Goal: Information Seeking & Learning: Learn about a topic

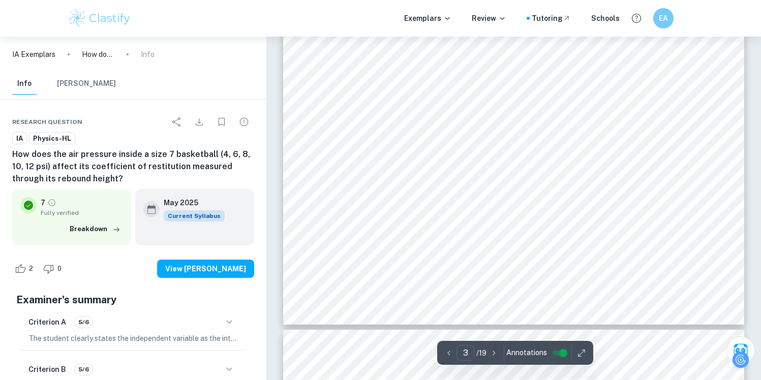
scroll to position [1680, 8]
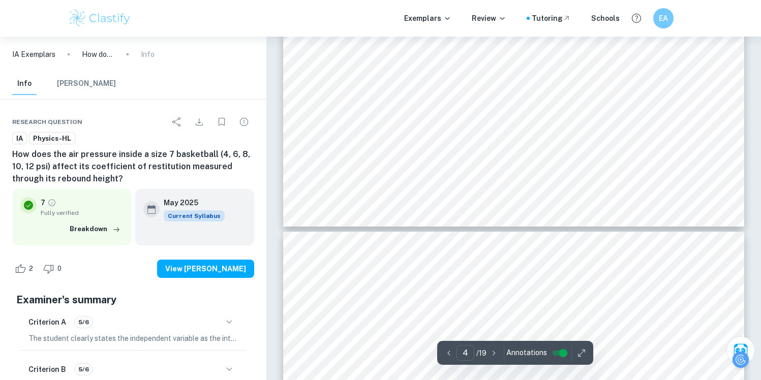
type input "5"
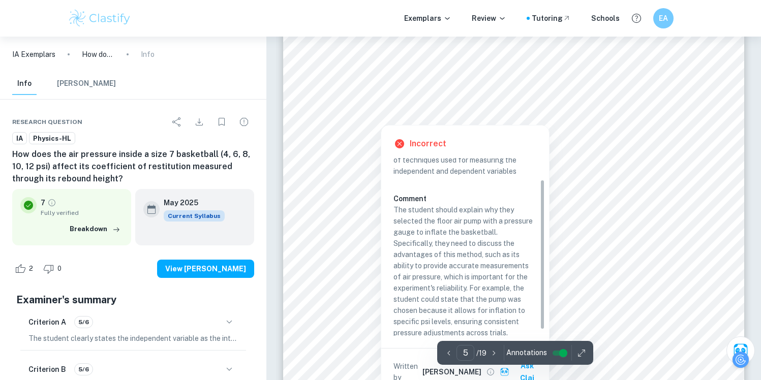
scroll to position [30, 0]
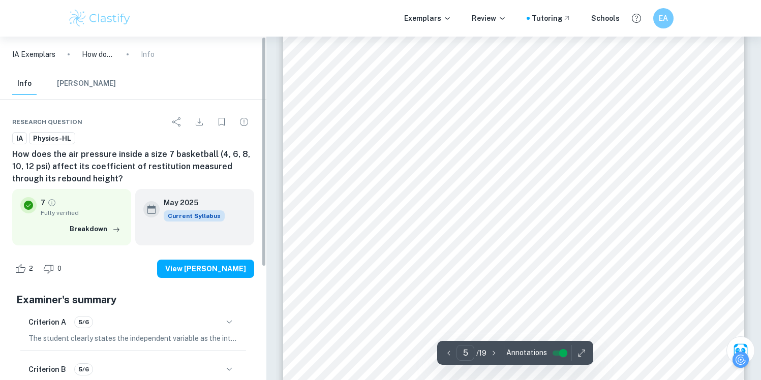
click at [59, 75] on button "[PERSON_NAME]" at bounding box center [86, 84] width 59 height 22
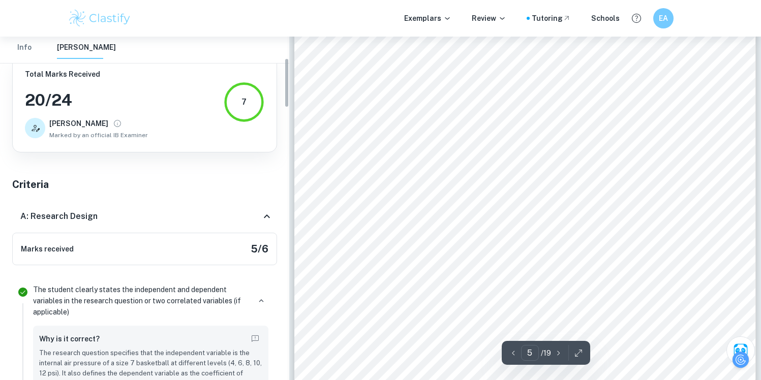
scroll to position [0, 0]
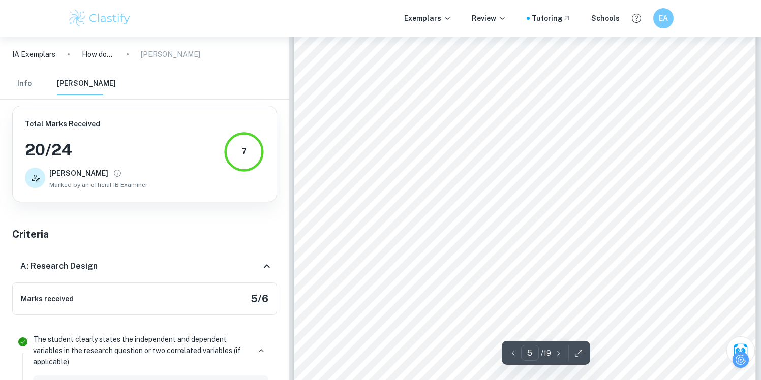
click at [26, 85] on button "Info" at bounding box center [24, 84] width 24 height 22
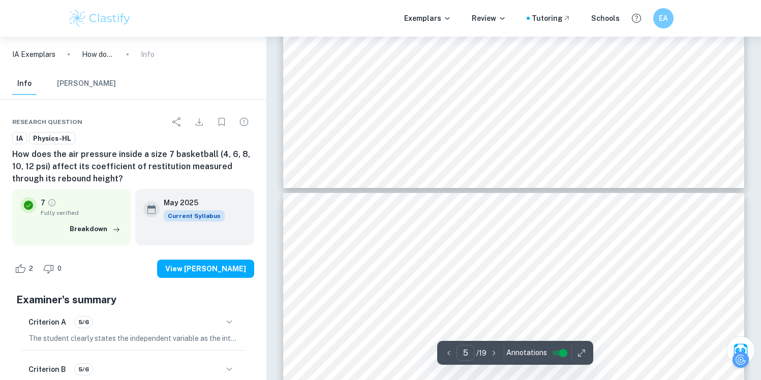
type input "6"
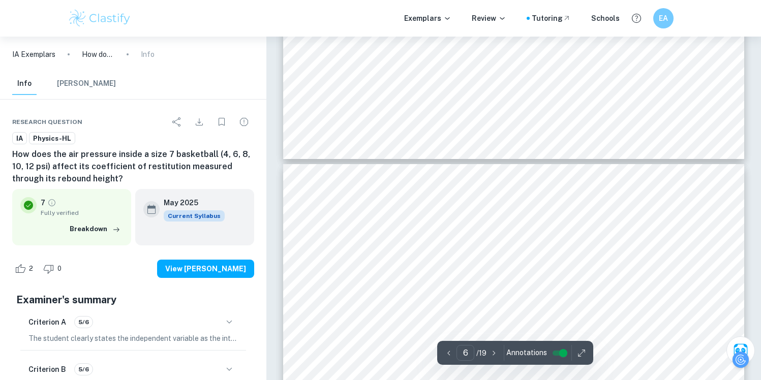
scroll to position [2891, 8]
